Goal: Book appointment/travel/reservation

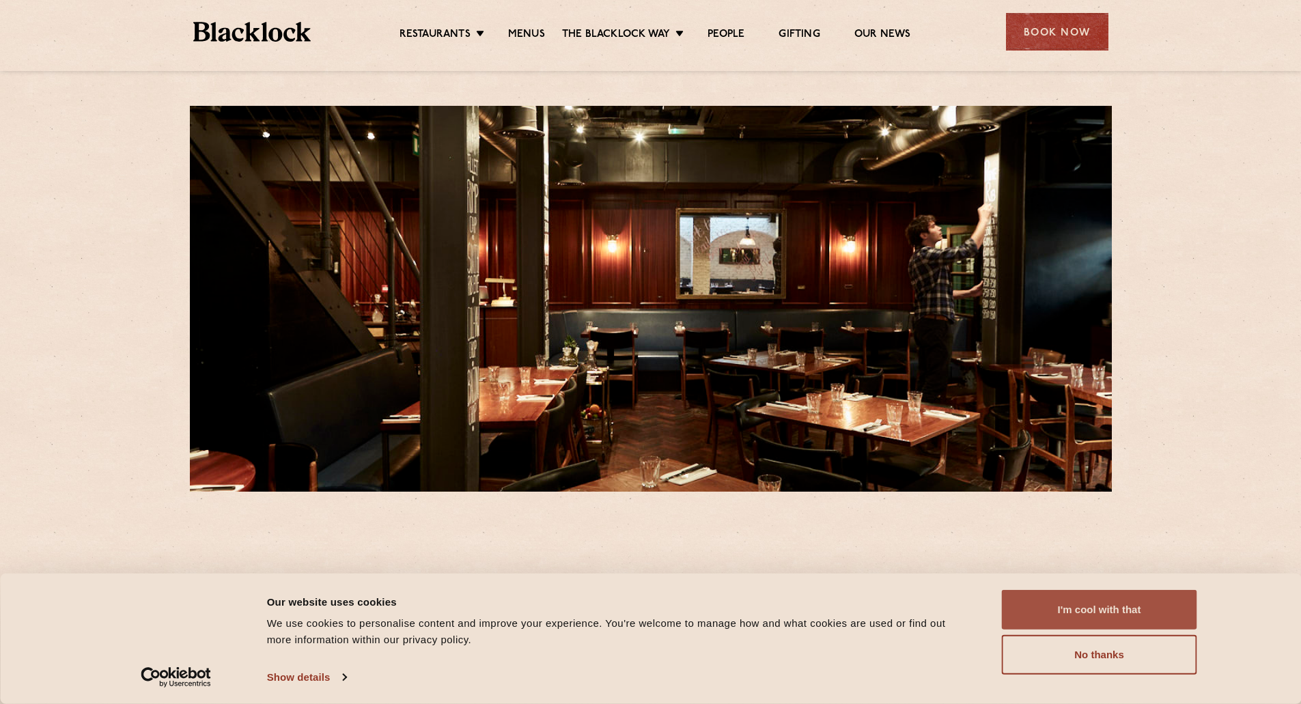
click at [1085, 615] on button "I'm cool with that" at bounding box center [1099, 610] width 195 height 40
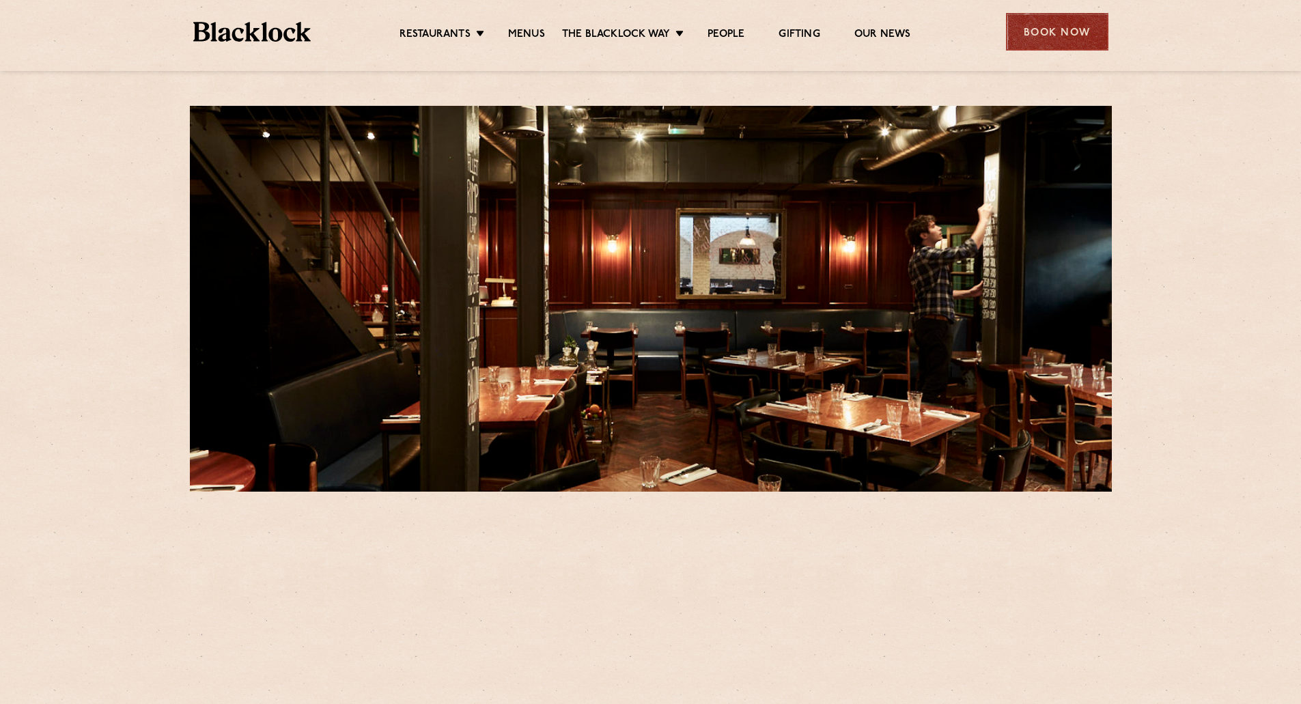
click at [1062, 25] on div "Book Now" at bounding box center [1057, 32] width 102 height 38
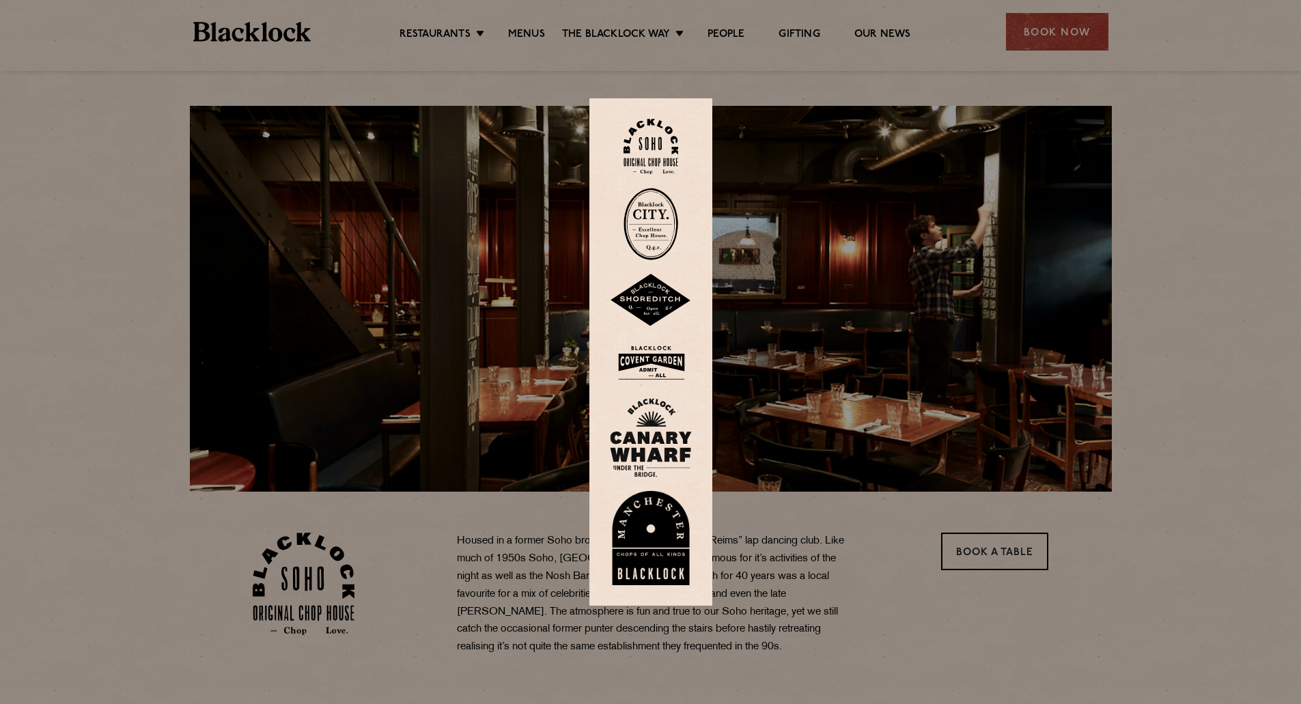
click at [850, 432] on div at bounding box center [650, 352] width 1301 height 704
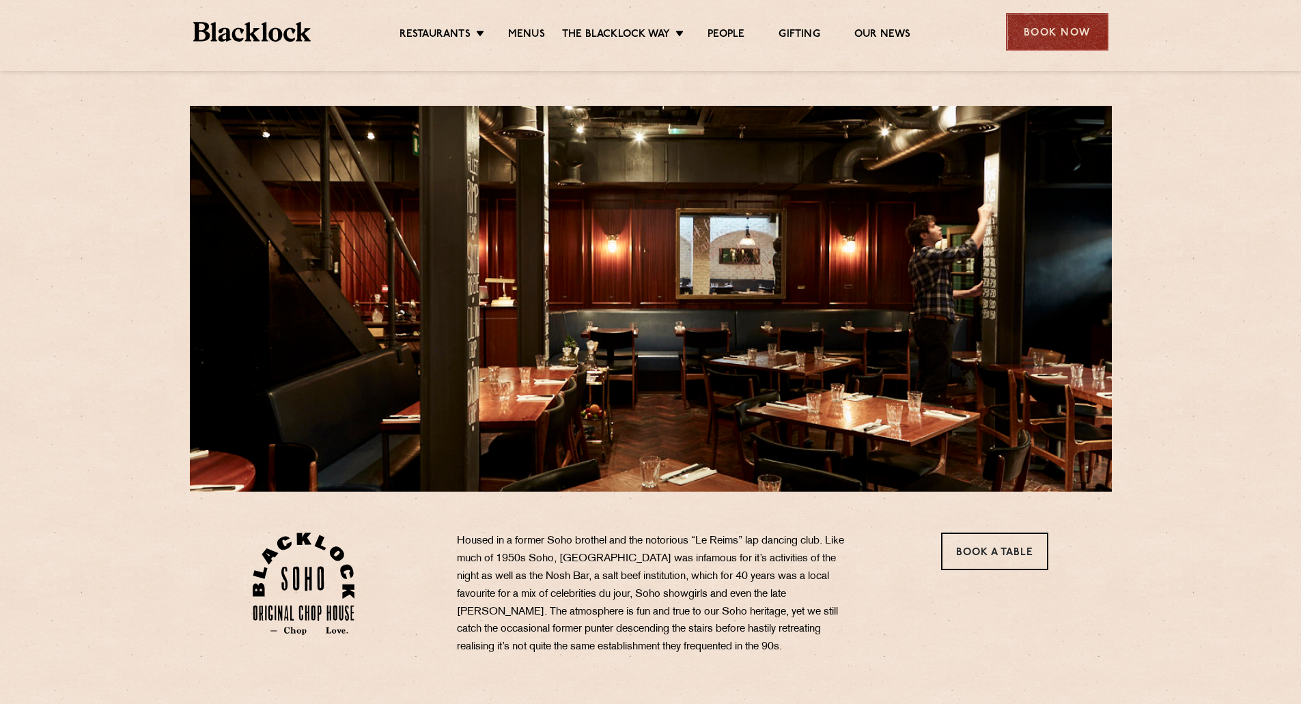
click at [1059, 33] on div "Book Now" at bounding box center [1057, 32] width 102 height 38
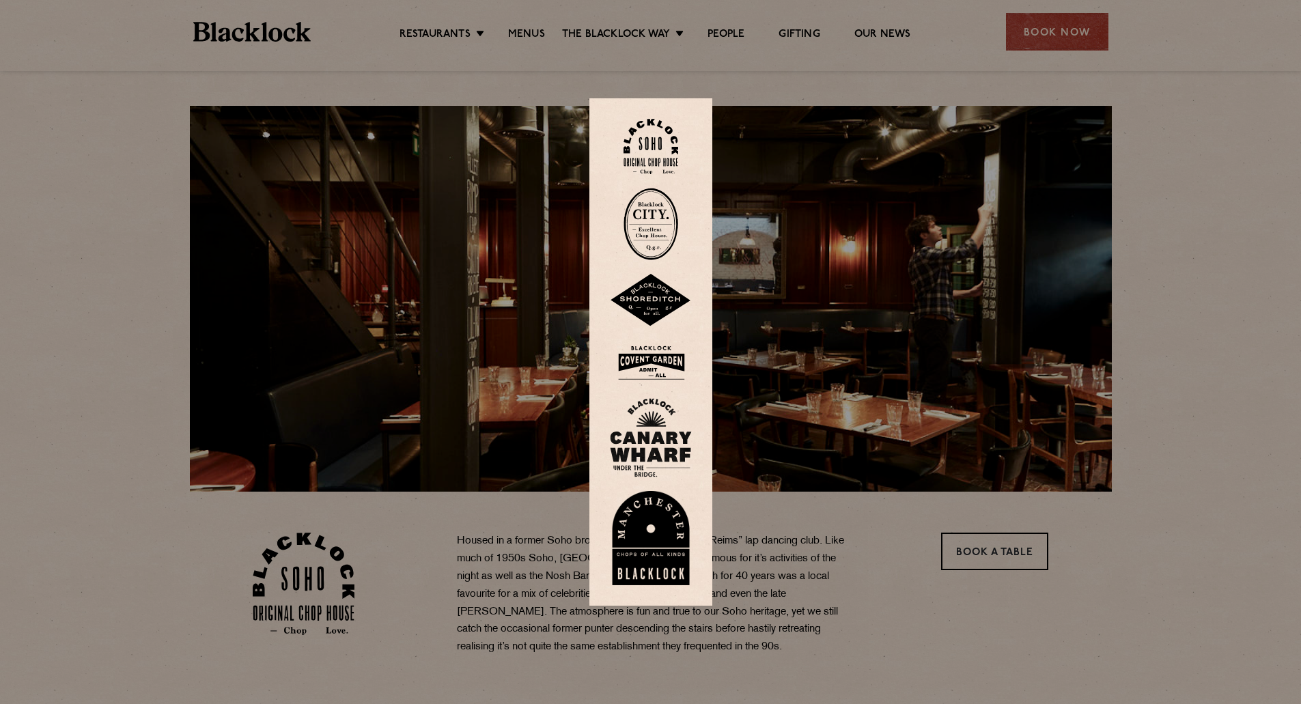
click at [664, 154] on img at bounding box center [650, 146] width 55 height 55
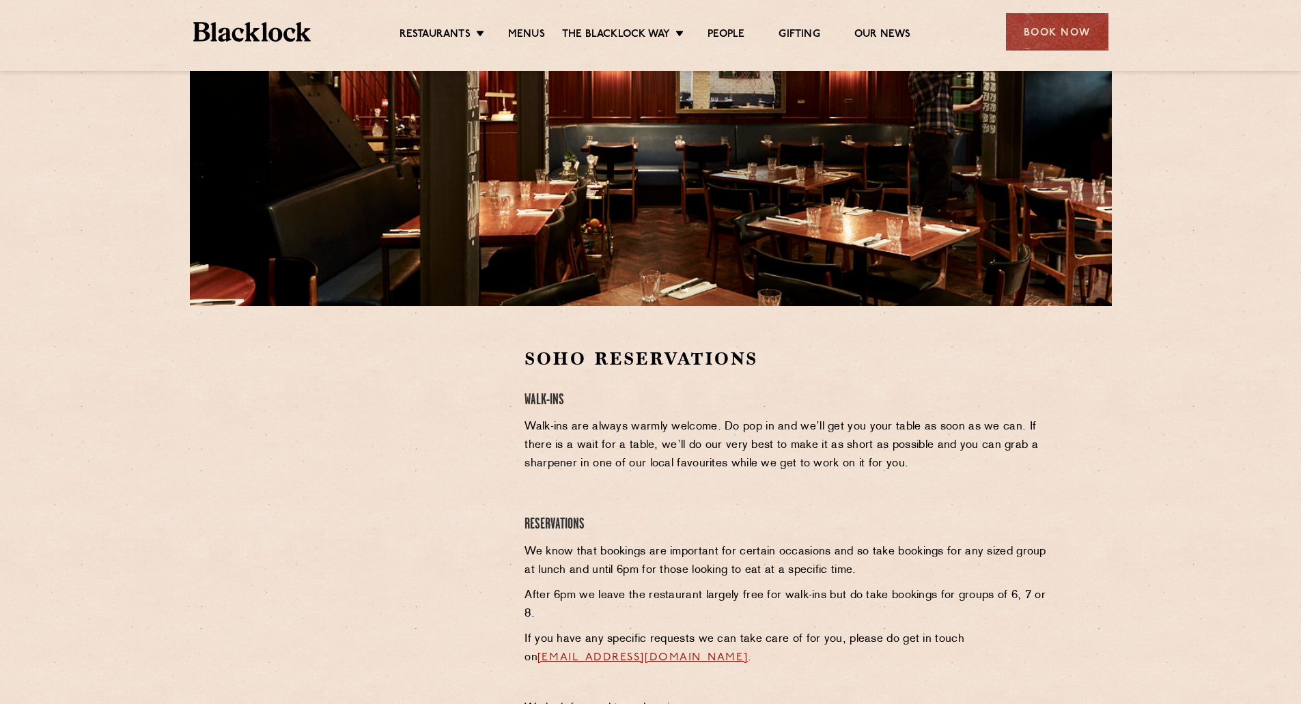
scroll to position [273, 0]
